Goal: Navigation & Orientation: Find specific page/section

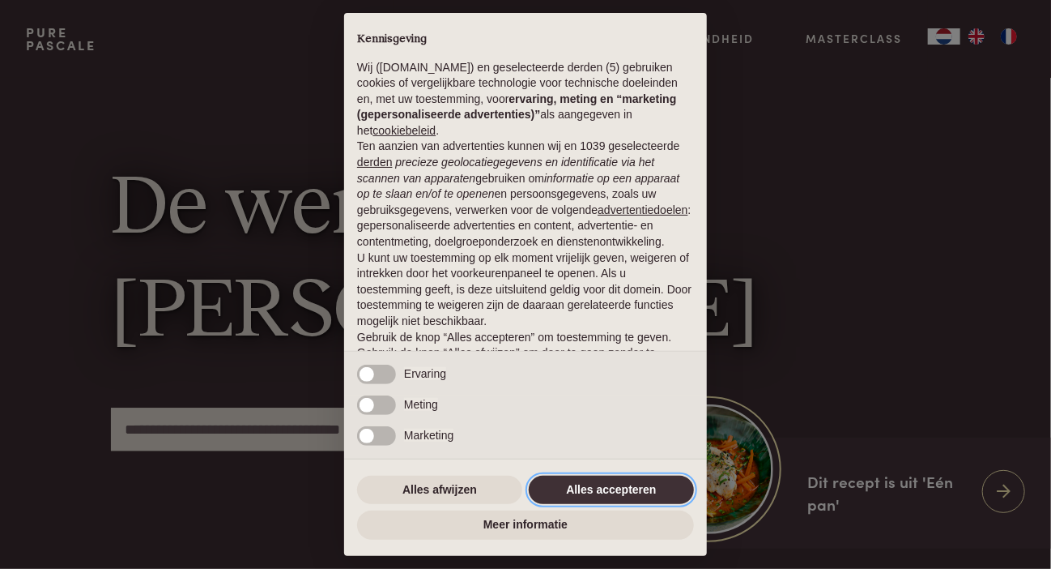
click at [603, 493] on button "Alles accepteren" at bounding box center [611, 489] width 165 height 29
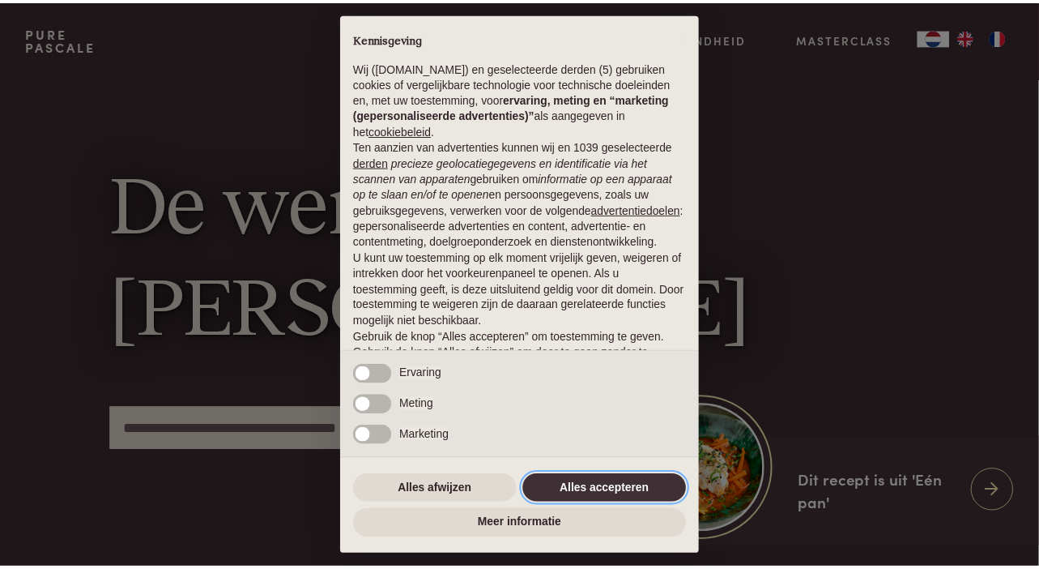
scroll to position [82, 0]
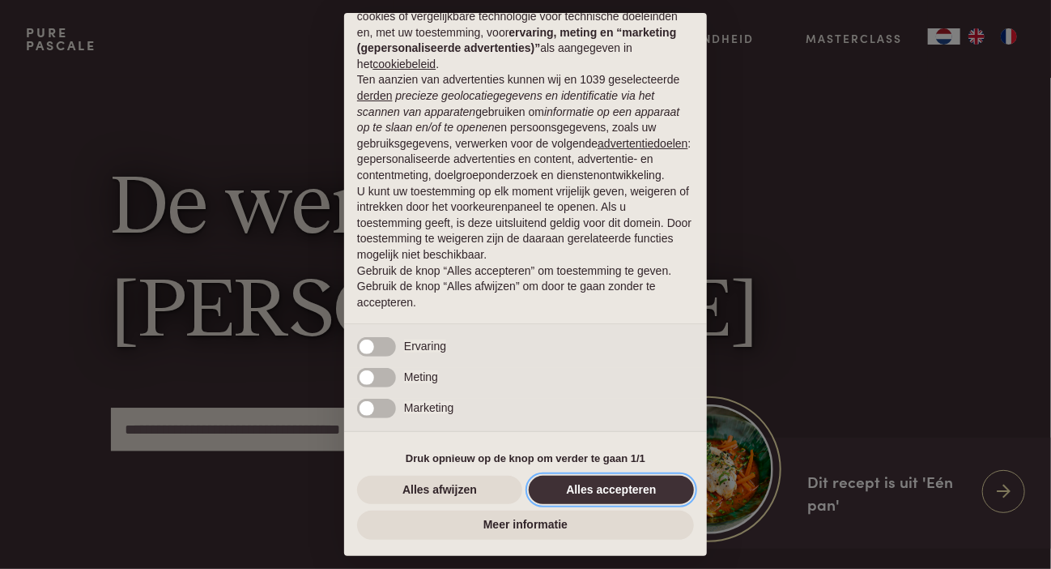
click at [627, 483] on button "Alles accepteren" at bounding box center [611, 489] width 165 height 29
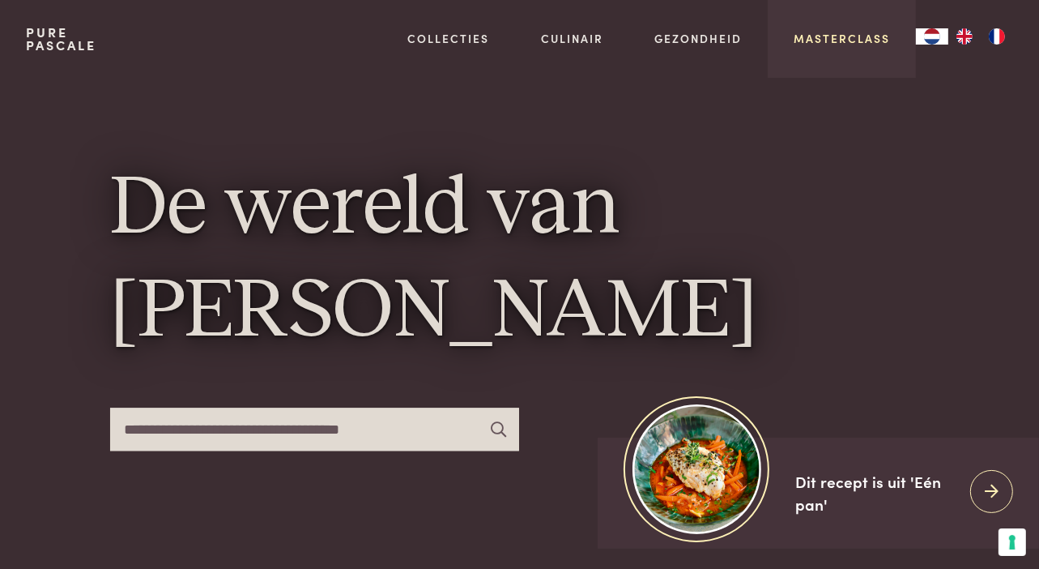
click at [852, 41] on link "Masterclass" at bounding box center [842, 38] width 96 height 17
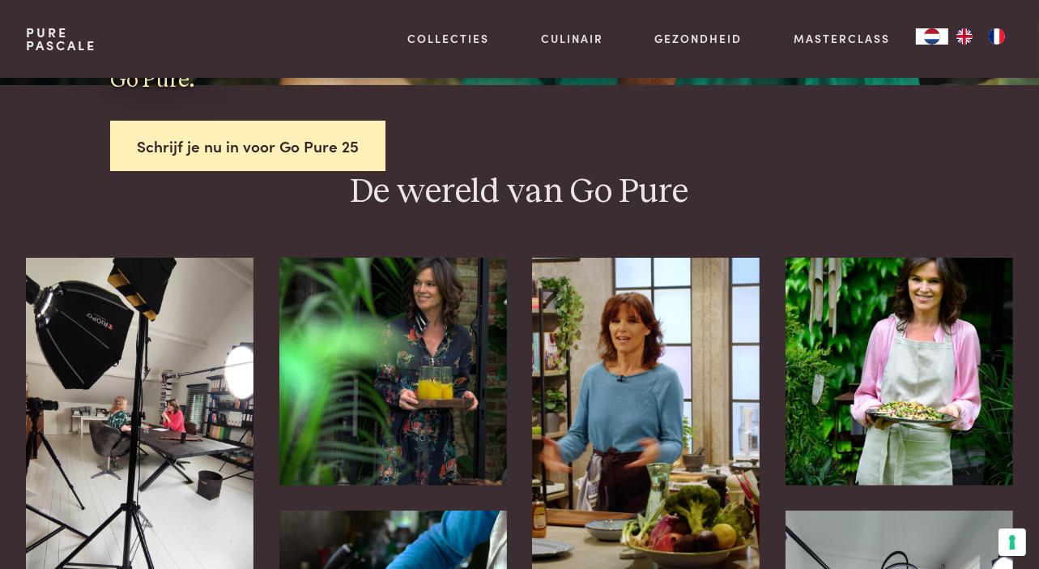
scroll to position [327, 0]
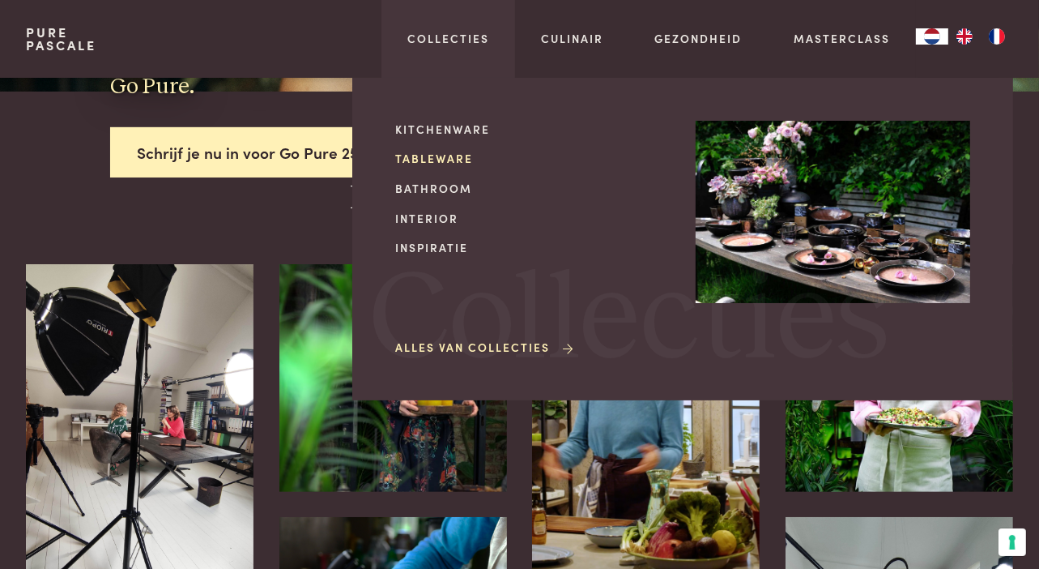
click at [431, 158] on link "Tableware" at bounding box center [532, 158] width 275 height 17
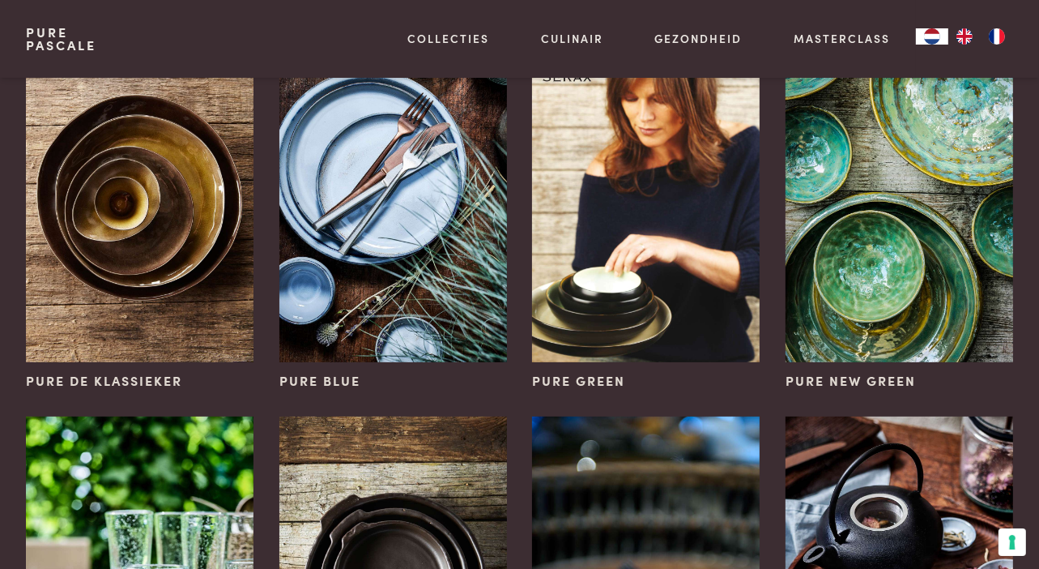
scroll to position [194, 0]
click at [909, 188] on img at bounding box center [900, 191] width 228 height 341
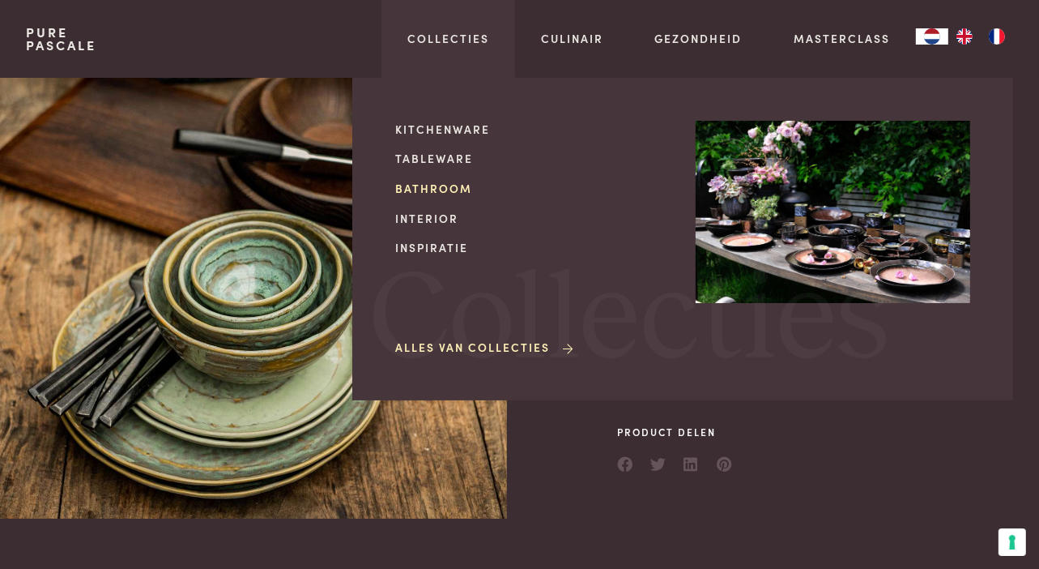
click at [430, 190] on link "Bathroom" at bounding box center [532, 188] width 275 height 17
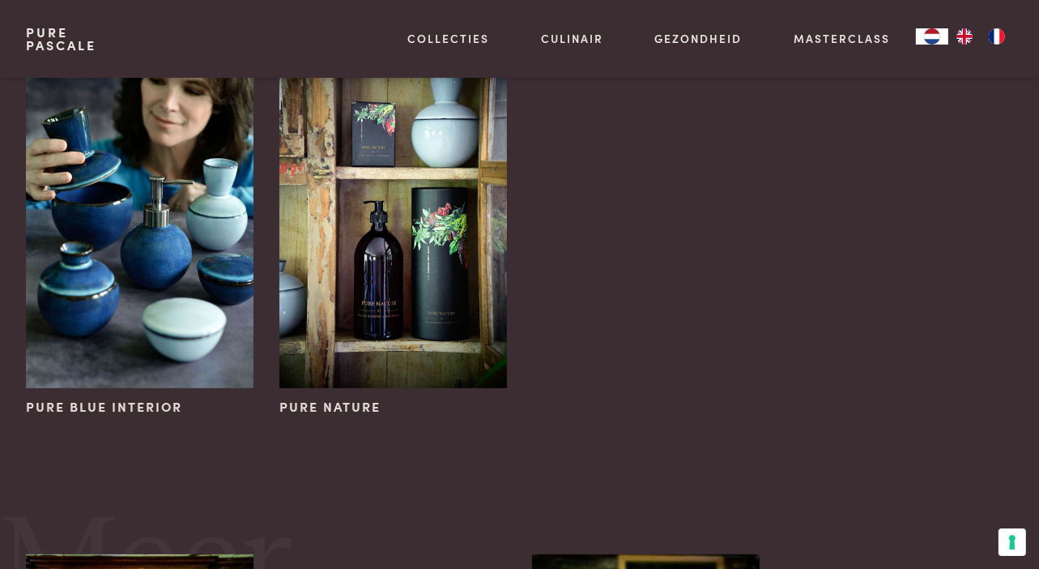
scroll to position [162, 0]
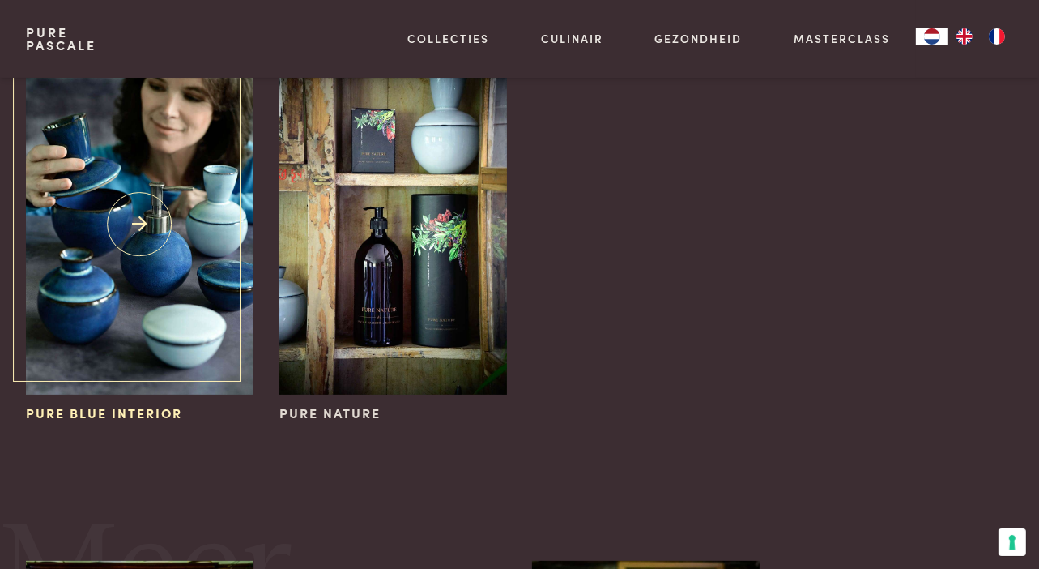
click at [132, 413] on span "Pure Blue Interior" at bounding box center [104, 412] width 156 height 19
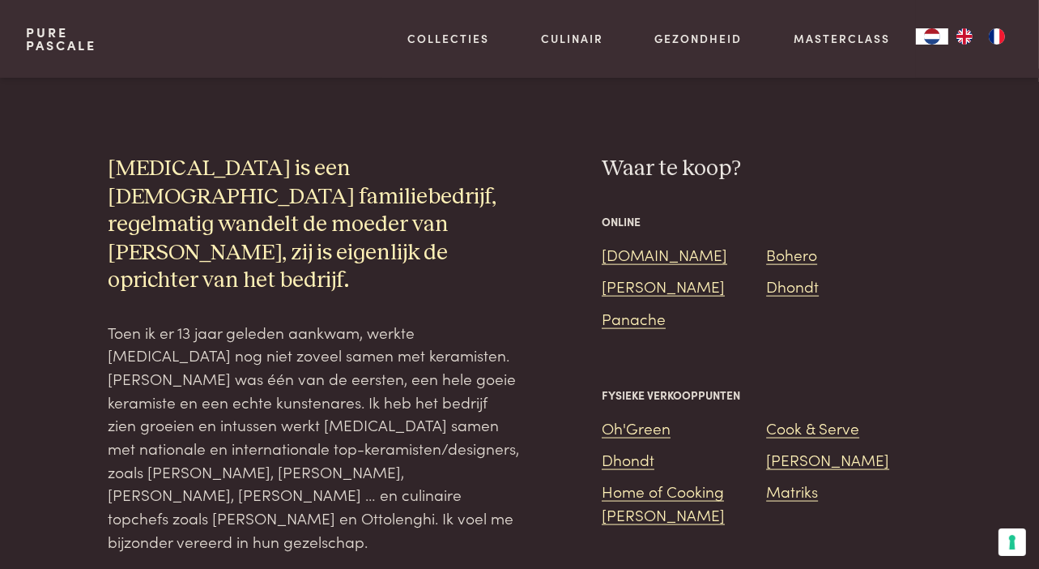
scroll to position [1847, 0]
